Goal: Task Accomplishment & Management: Manage account settings

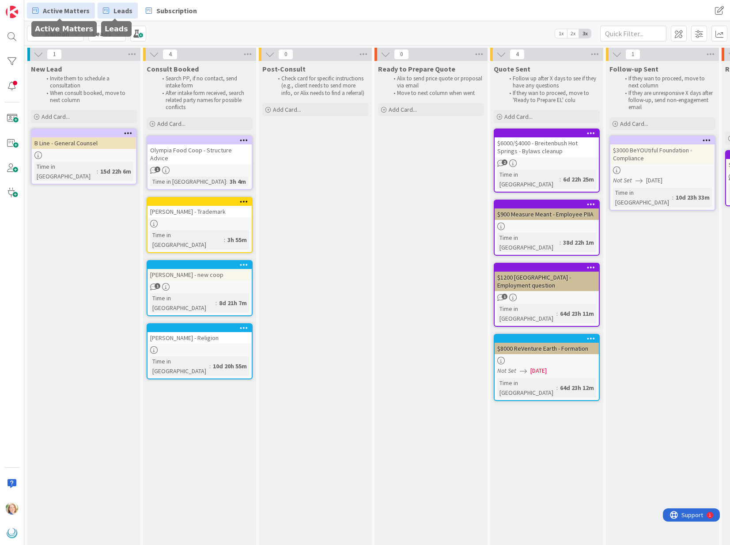
click at [75, 10] on span "Active Matters" at bounding box center [66, 10] width 47 height 11
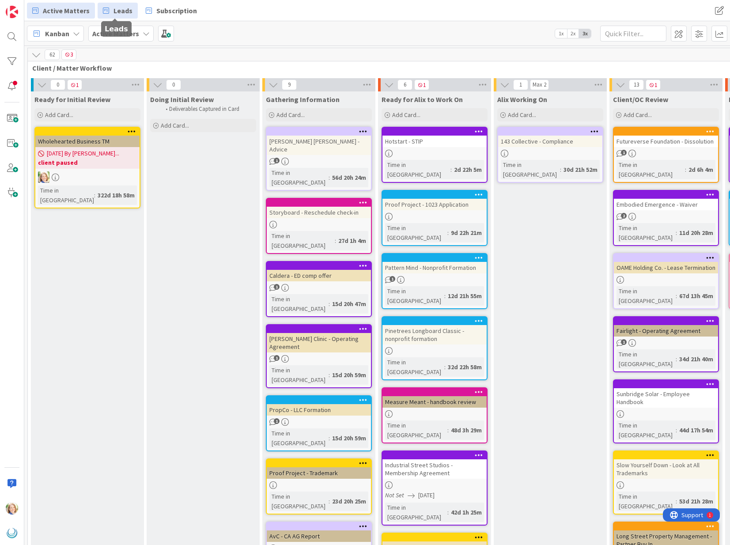
click at [114, 15] on span "Leads" at bounding box center [123, 10] width 19 height 11
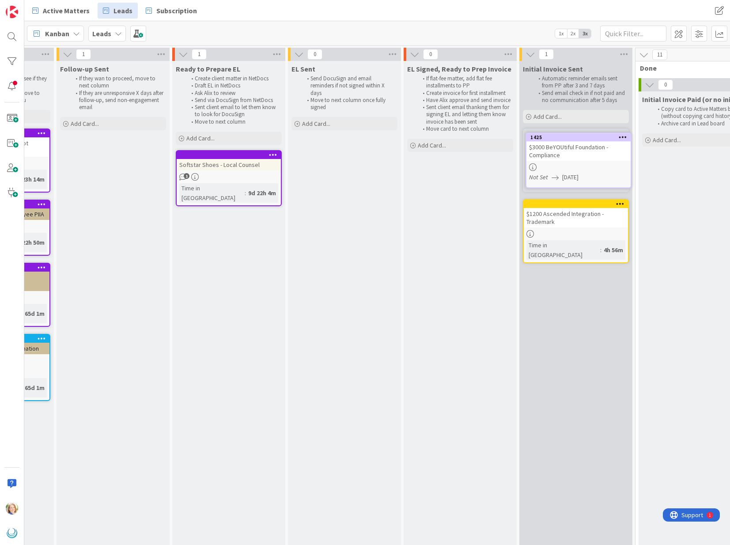
scroll to position [0, 550]
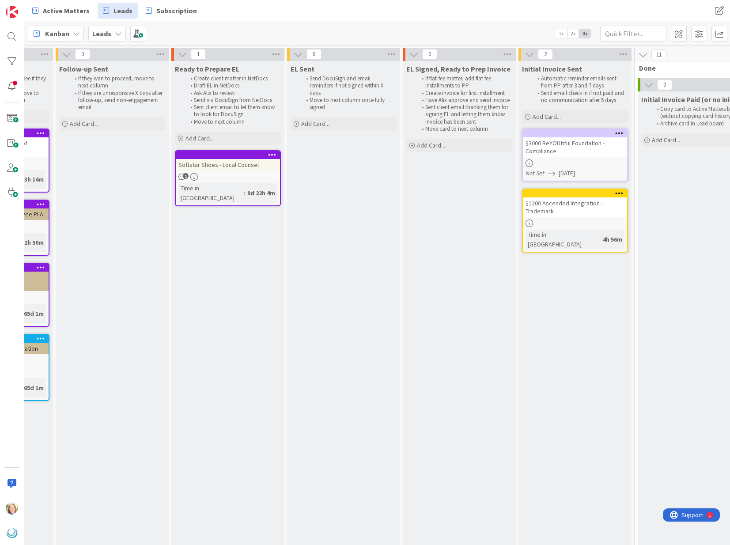
click at [552, 137] on div at bounding box center [575, 133] width 104 height 8
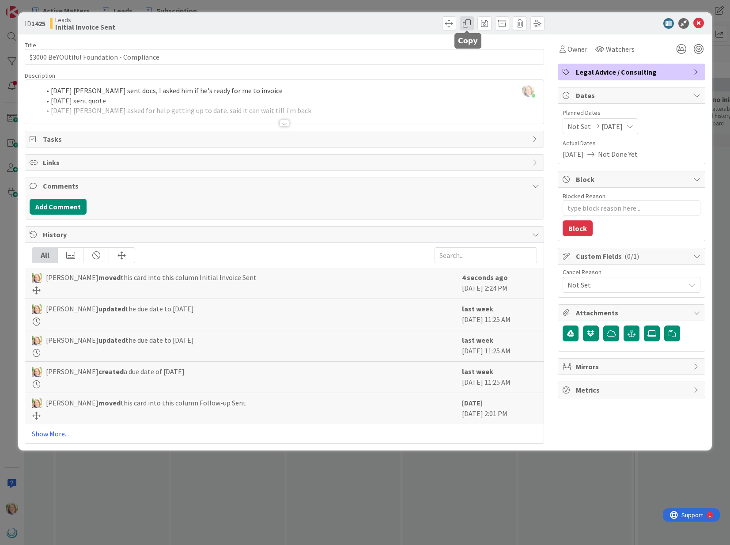
click at [465, 24] on span at bounding box center [467, 23] width 14 height 14
type textarea "x"
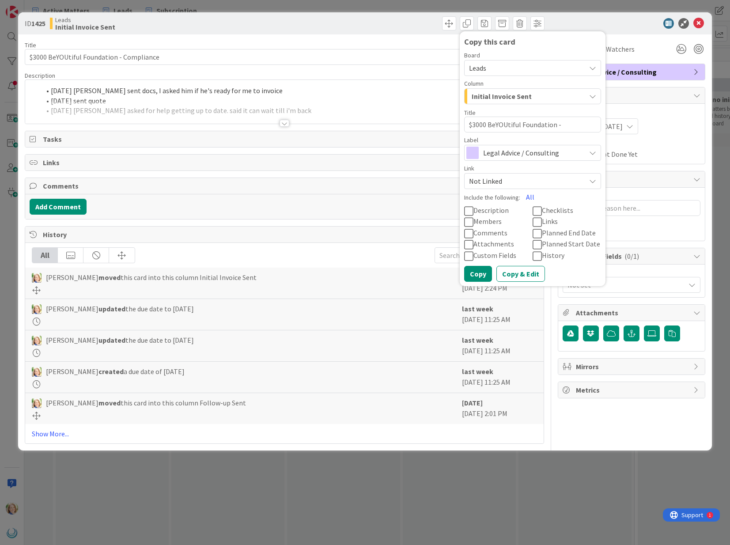
click at [151, 95] on div "[PERSON_NAME] just joined [DATE] [PERSON_NAME] sent docs, I asked him if he's r…" at bounding box center [284, 102] width 518 height 44
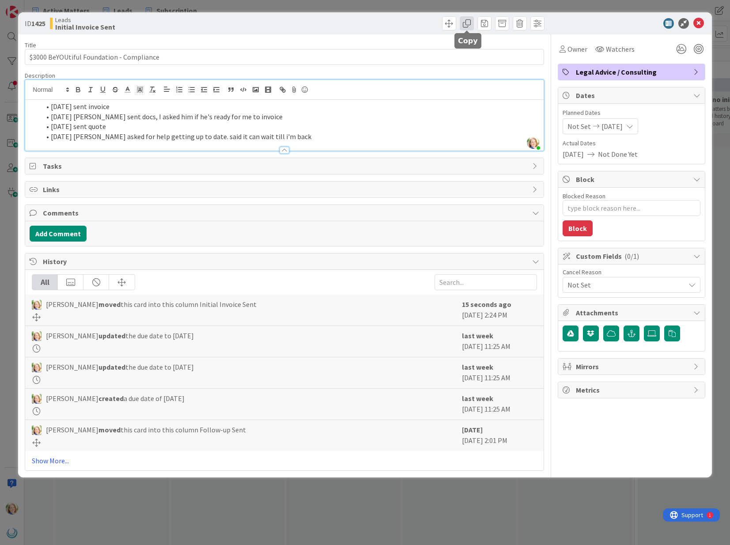
click at [468, 25] on span at bounding box center [467, 23] width 14 height 14
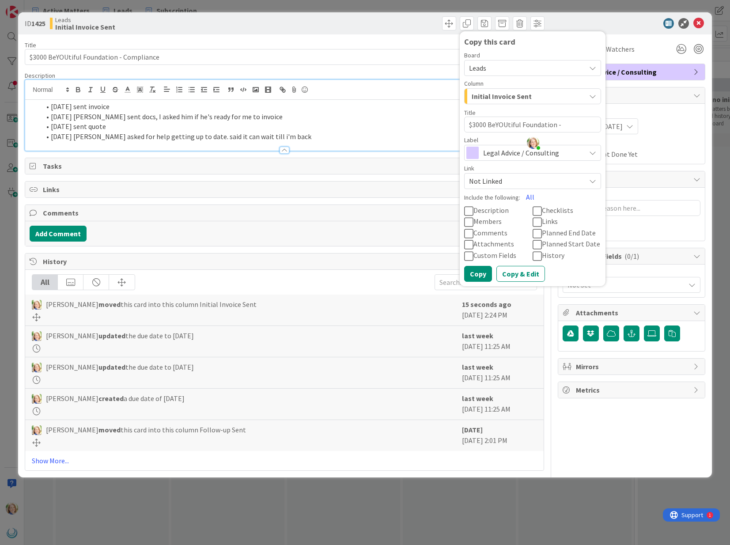
click at [494, 63] on span "Leads" at bounding box center [525, 68] width 112 height 12
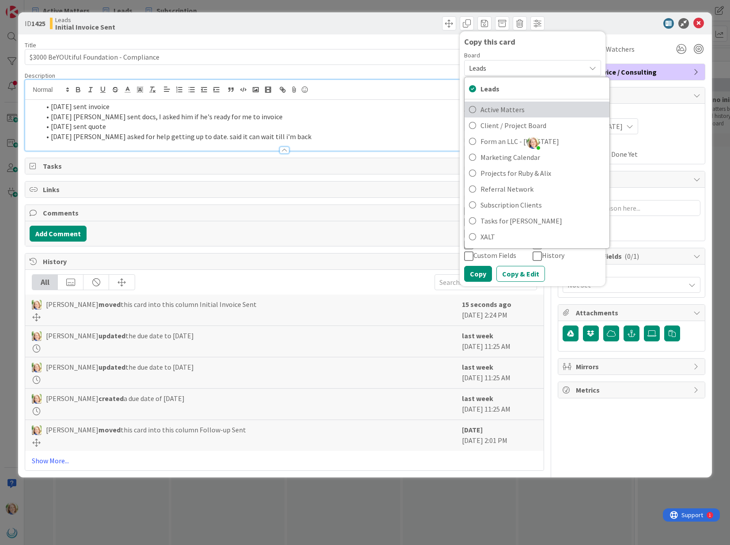
click at [497, 109] on span "Active Matters" at bounding box center [543, 109] width 125 height 13
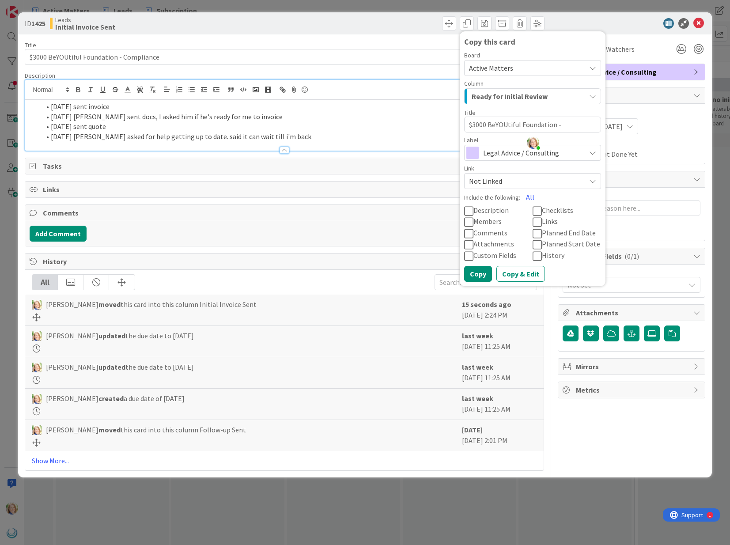
click at [509, 98] on span "Ready for Initial Review" at bounding box center [510, 96] width 76 height 11
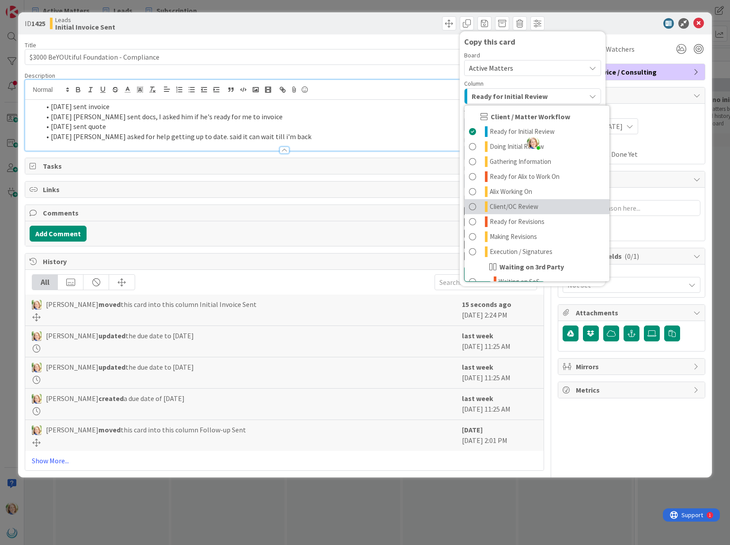
click at [515, 210] on span "Client/OC Review" at bounding box center [514, 206] width 49 height 11
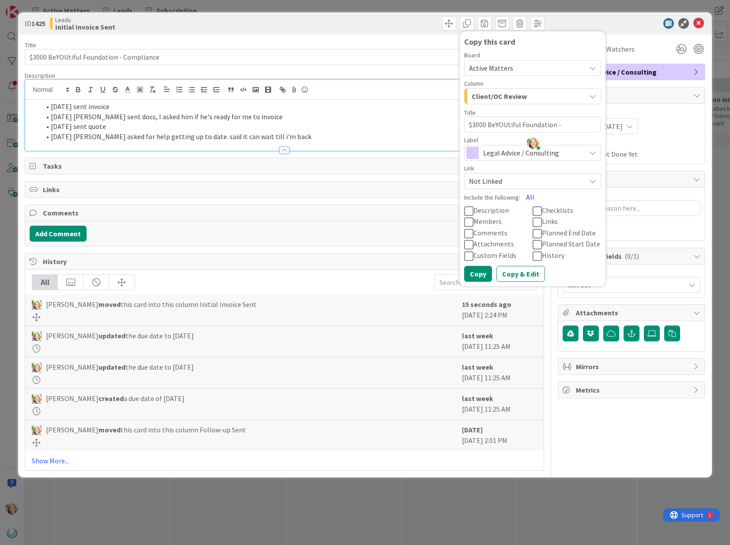
click at [527, 196] on button "All" at bounding box center [530, 197] width 20 height 16
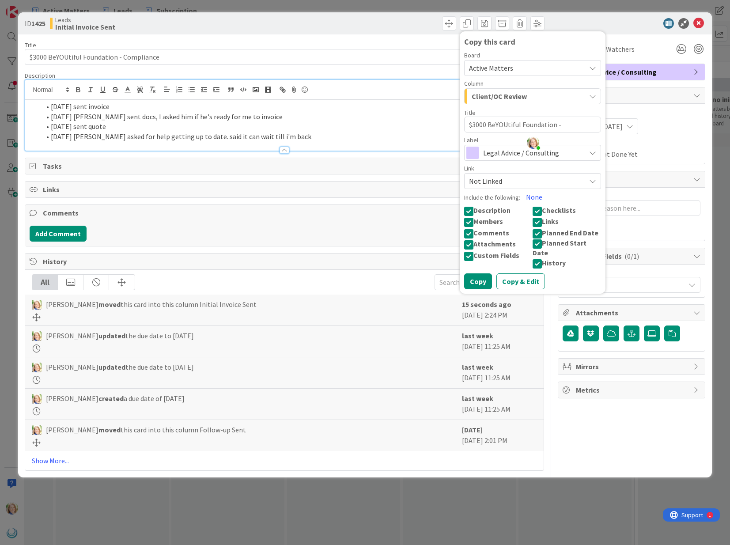
click at [538, 258] on icon at bounding box center [537, 263] width 9 height 11
click at [473, 276] on button "Copy" at bounding box center [478, 281] width 28 height 16
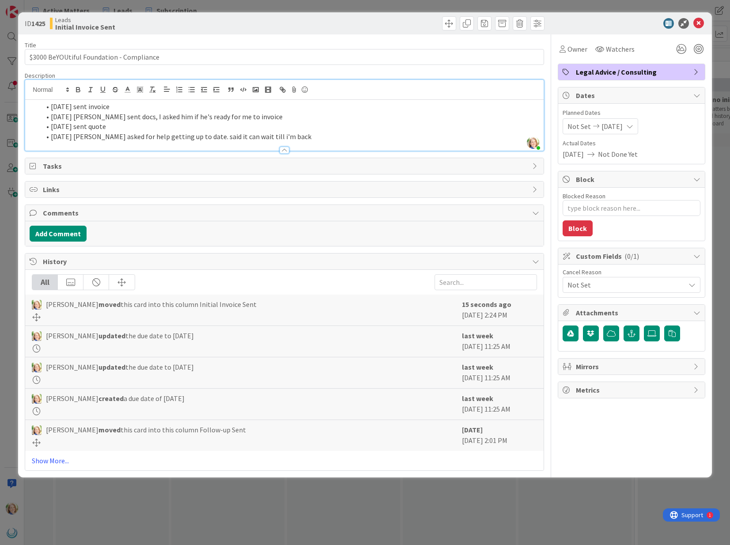
type textarea "x"
click at [611, 128] on span "[DATE]" at bounding box center [612, 126] width 21 height 11
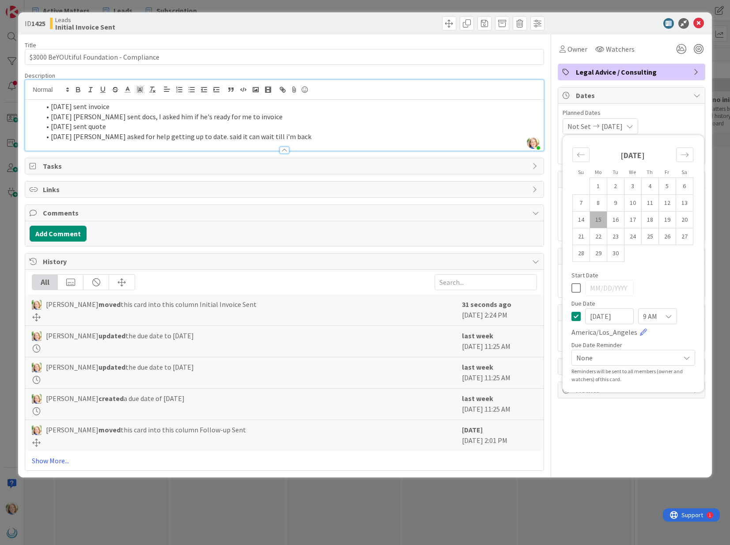
click at [575, 317] on icon at bounding box center [576, 316] width 9 height 11
click at [699, 25] on icon at bounding box center [699, 23] width 11 height 11
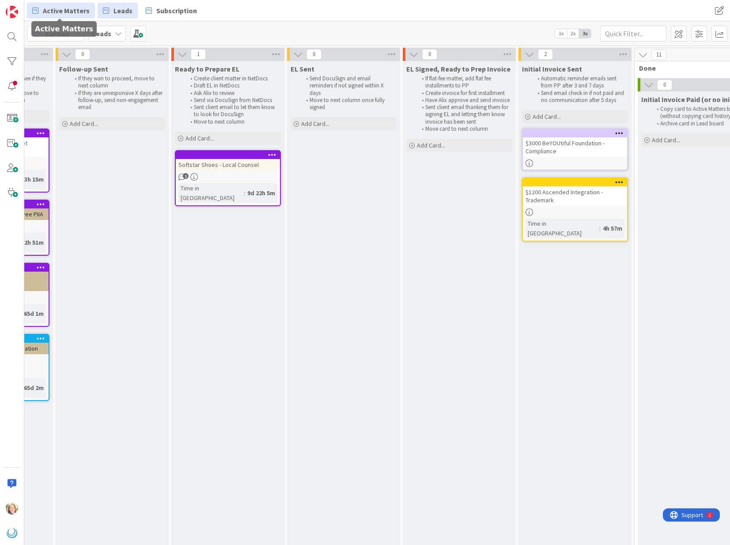
click at [63, 12] on span "Active Matters" at bounding box center [66, 10] width 47 height 11
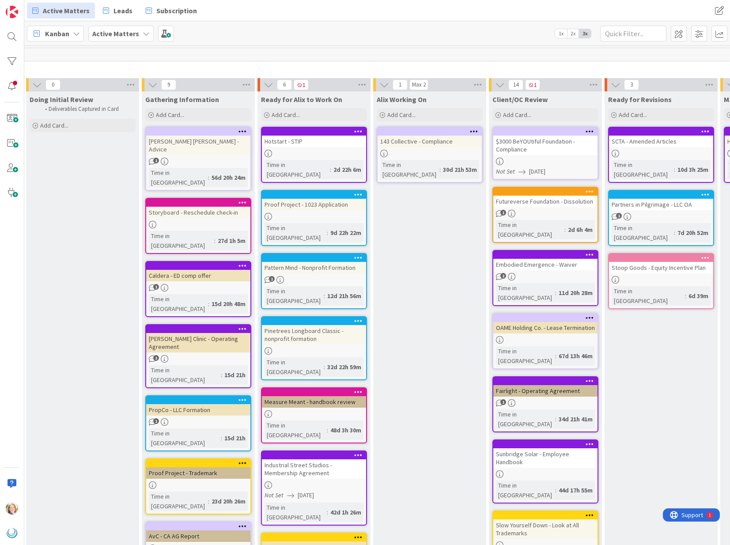
scroll to position [0, 128]
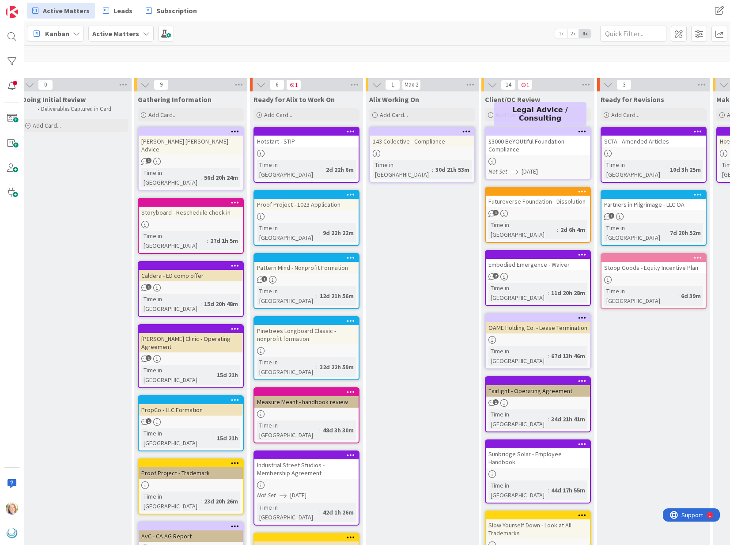
click at [528, 133] on div at bounding box center [540, 132] width 100 height 6
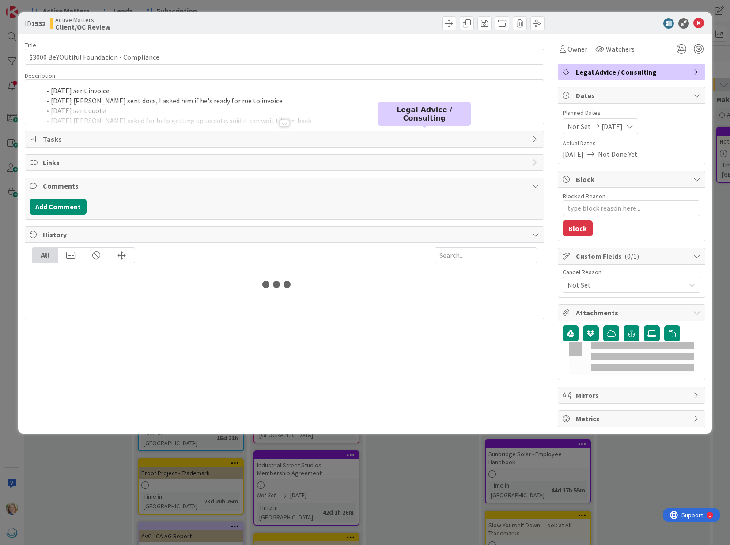
type textarea "x"
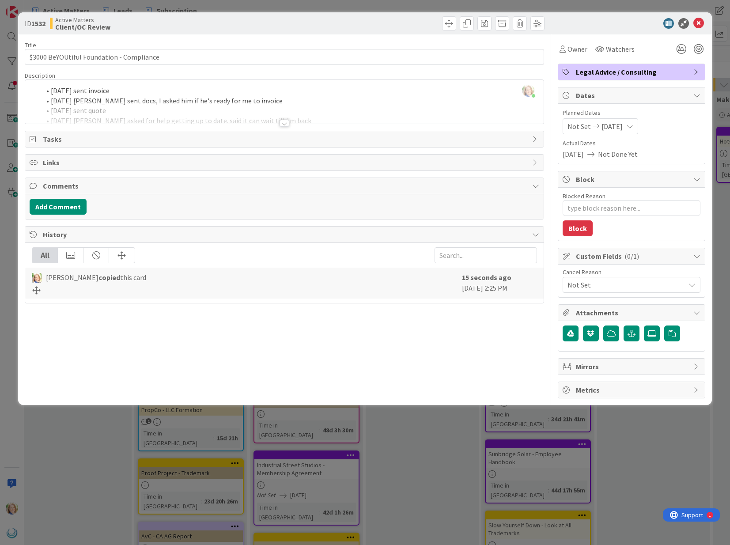
click at [49, 93] on div "[PERSON_NAME] just joined [DATE] sent invoice [DATE] [PERSON_NAME] sent docs, I…" at bounding box center [284, 102] width 518 height 44
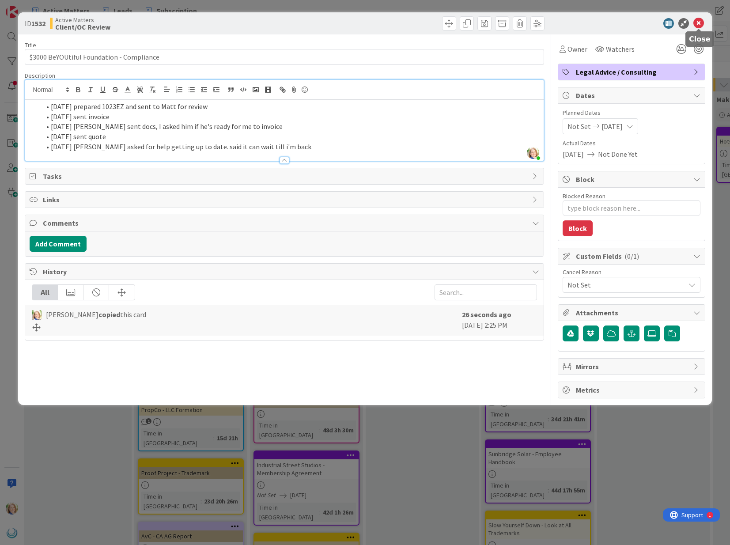
click at [700, 23] on icon at bounding box center [699, 23] width 11 height 11
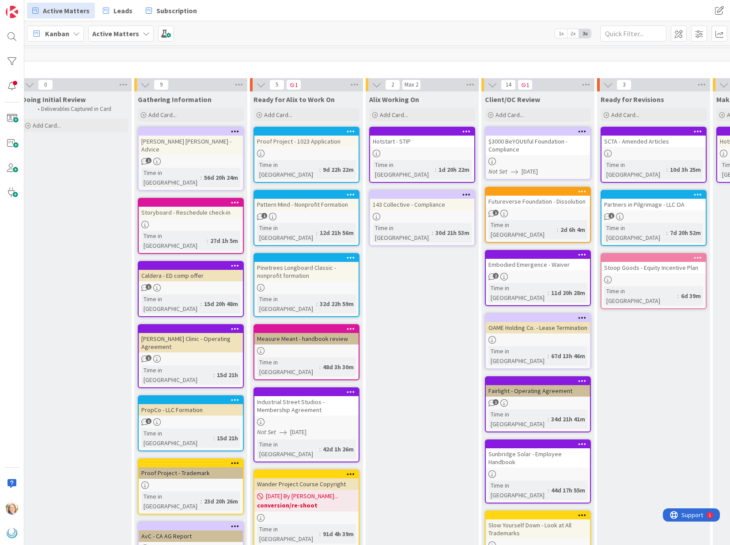
drag, startPoint x: 291, startPoint y: 133, endPoint x: 712, endPoint y: 68, distance: 425.5
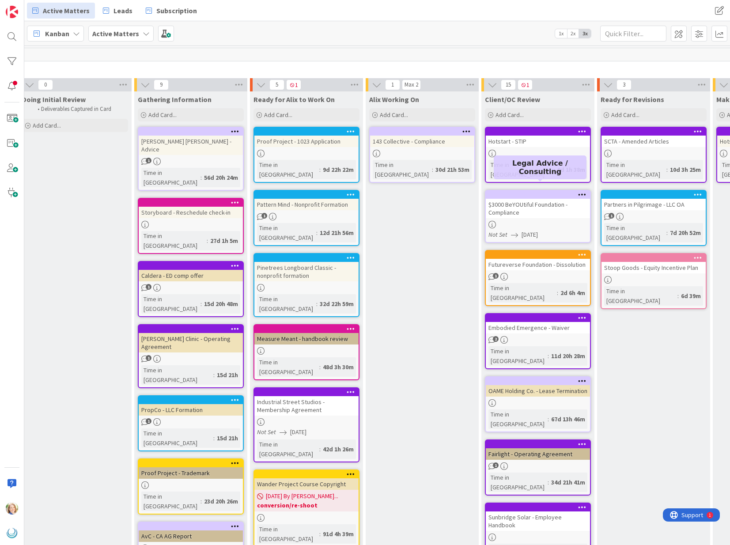
click at [530, 192] on div at bounding box center [540, 195] width 100 height 6
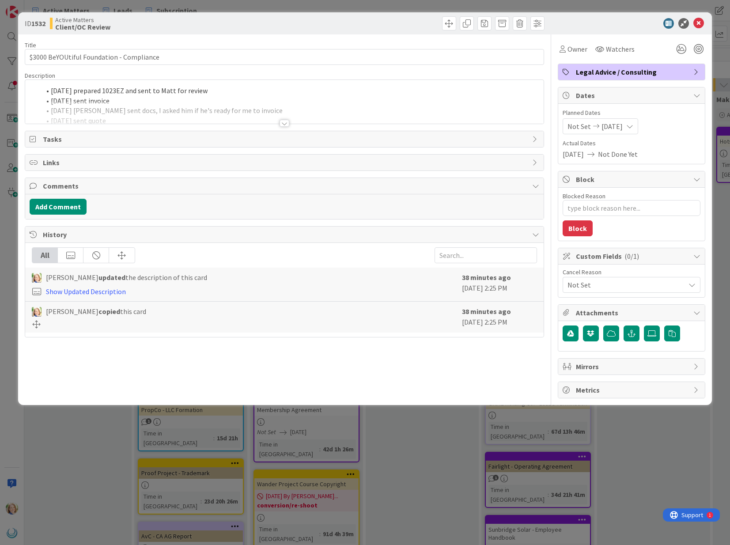
type textarea "x"
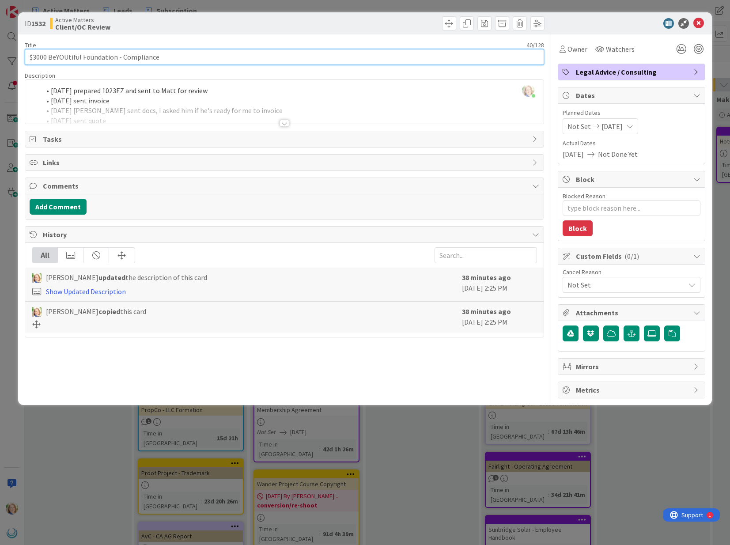
drag, startPoint x: 49, startPoint y: 57, endPoint x: 52, endPoint y: 63, distance: 6.7
click at [49, 57] on input "$3000 BeYOUtiful Foundation - Compliance" at bounding box center [284, 57] width 519 height 16
type input "$3000BeYOUtiful Foundation - Compliance"
type textarea "x"
type input "$BeYOUtiful Foundation - Compliance"
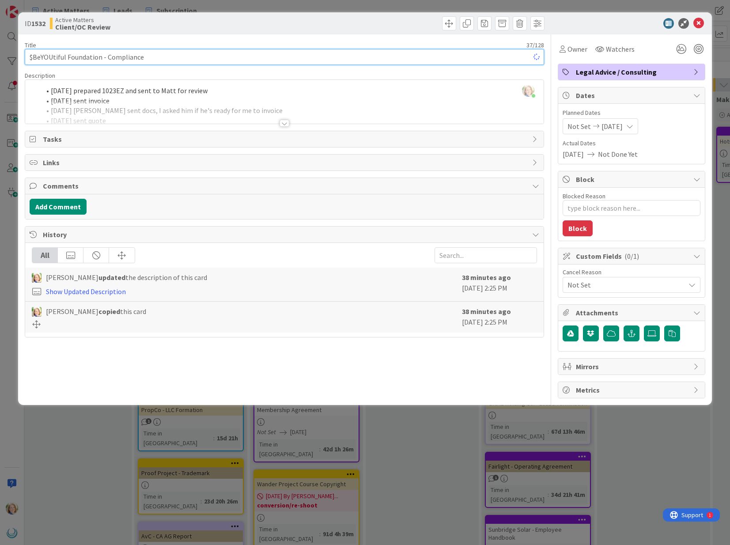
type textarea "x"
type input "BeYOUtiful Foundation - Compliance"
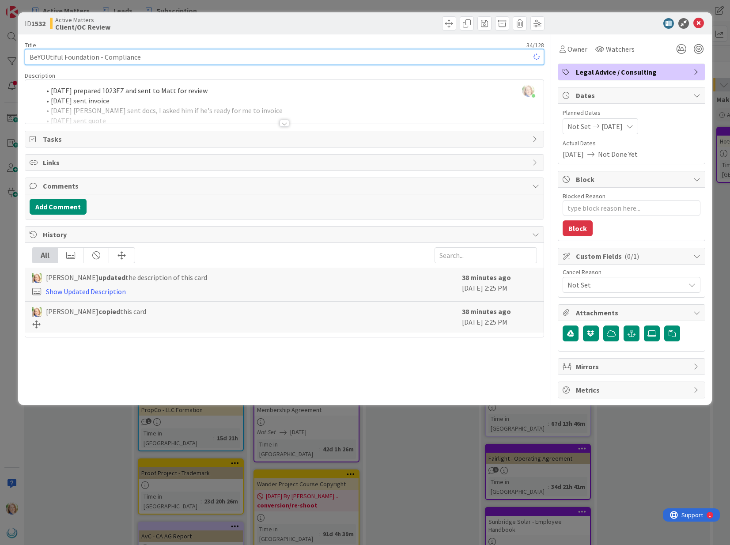
type textarea "x"
type input "BeYOUtiful Foundation - Compliance"
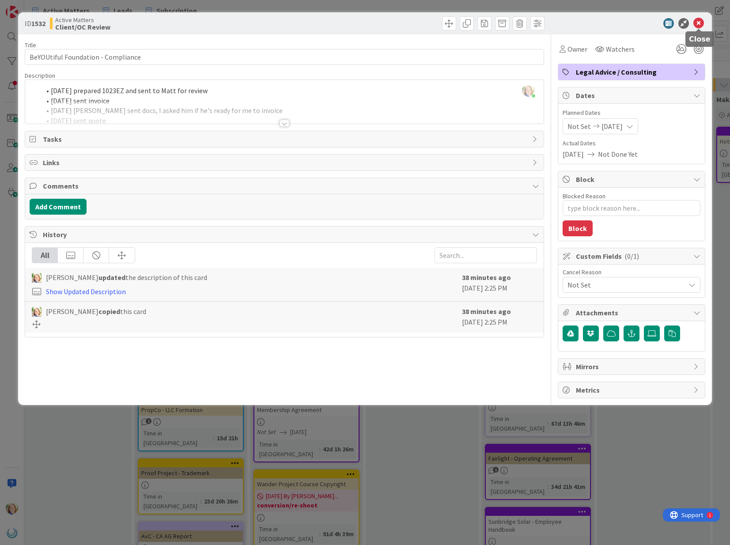
click at [699, 23] on icon at bounding box center [699, 23] width 11 height 11
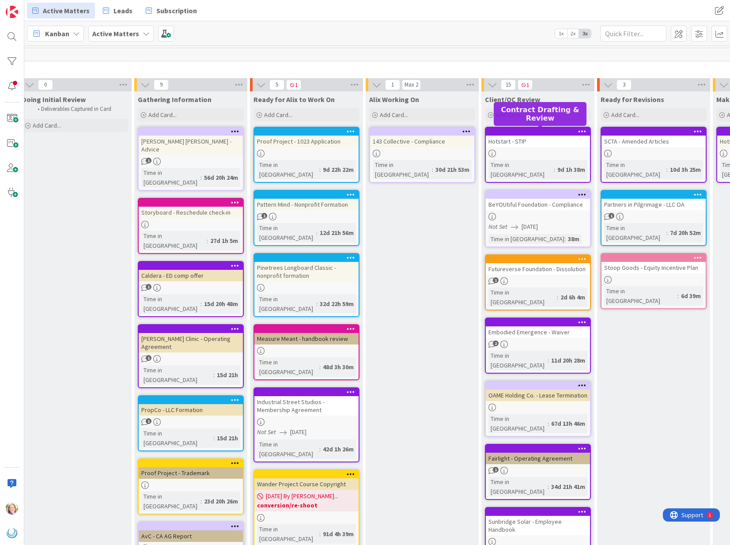
click at [523, 134] on div at bounding box center [540, 132] width 100 height 6
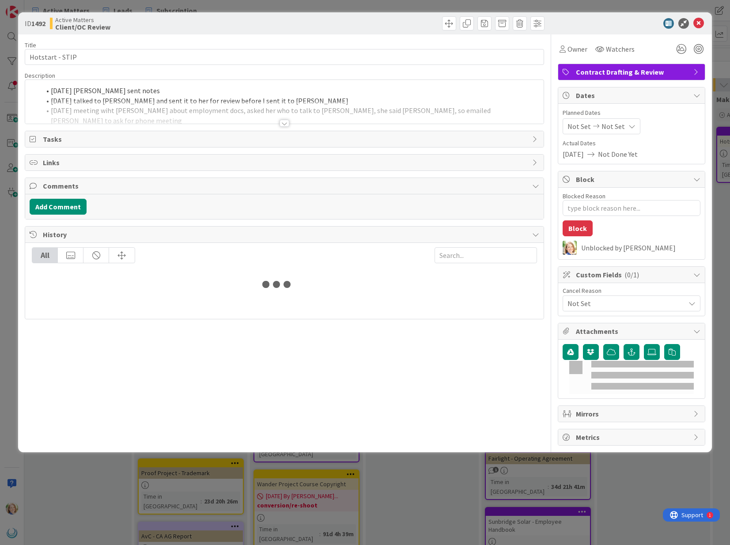
type textarea "x"
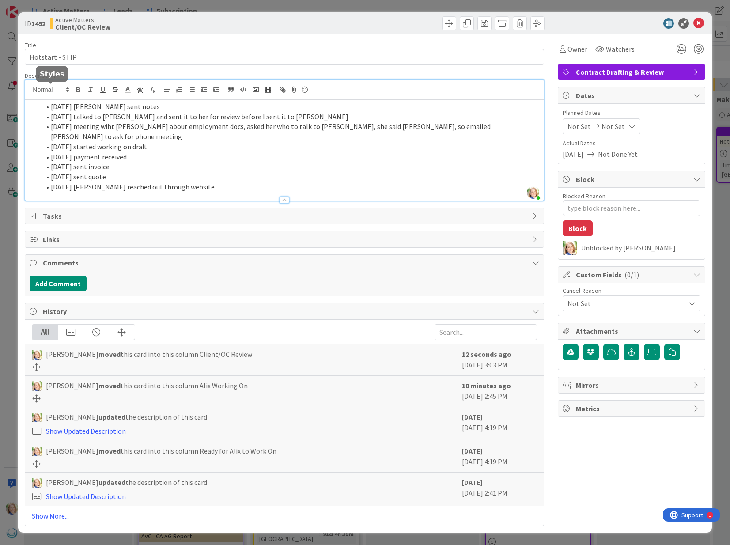
click at [51, 90] on div "[PERSON_NAME] just joined [DATE] [PERSON_NAME] sent notes [DATE] talked to [PER…" at bounding box center [284, 140] width 518 height 121
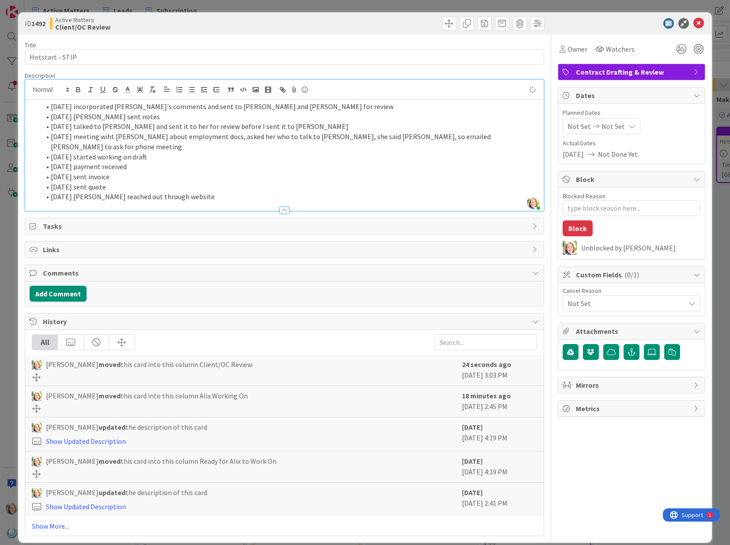
type textarea "x"
click at [700, 21] on icon at bounding box center [699, 23] width 11 height 11
